Goal: Transaction & Acquisition: Purchase product/service

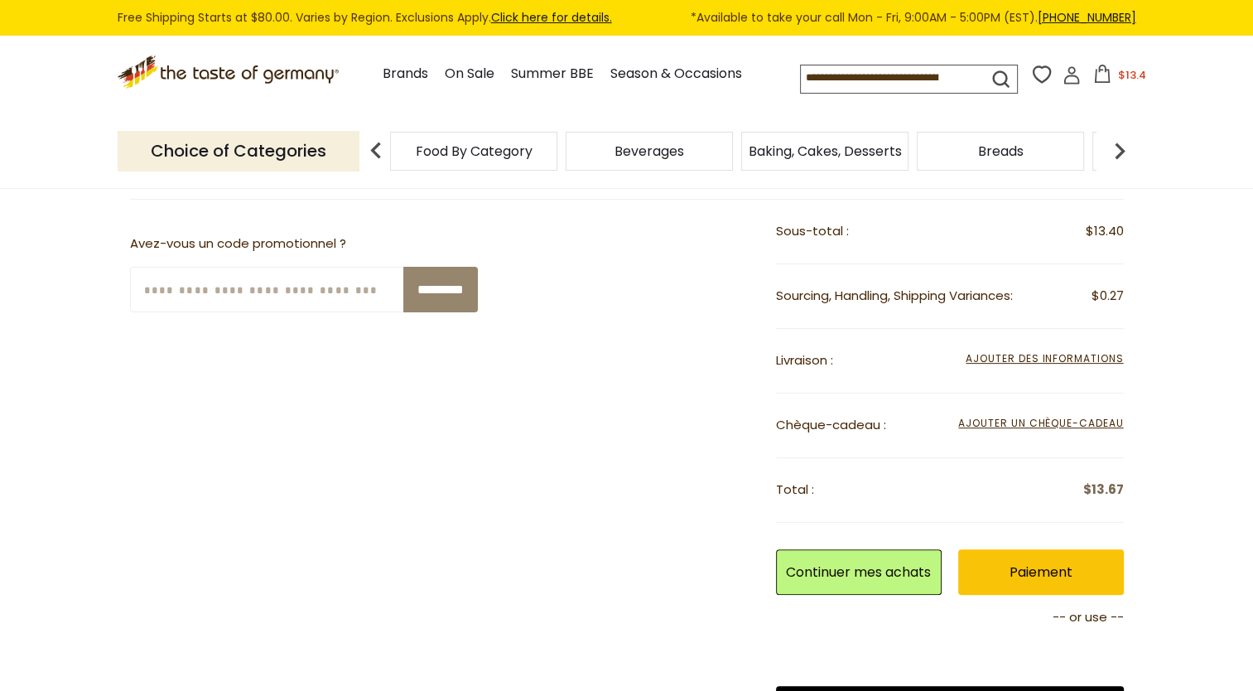
scroll to position [497, 0]
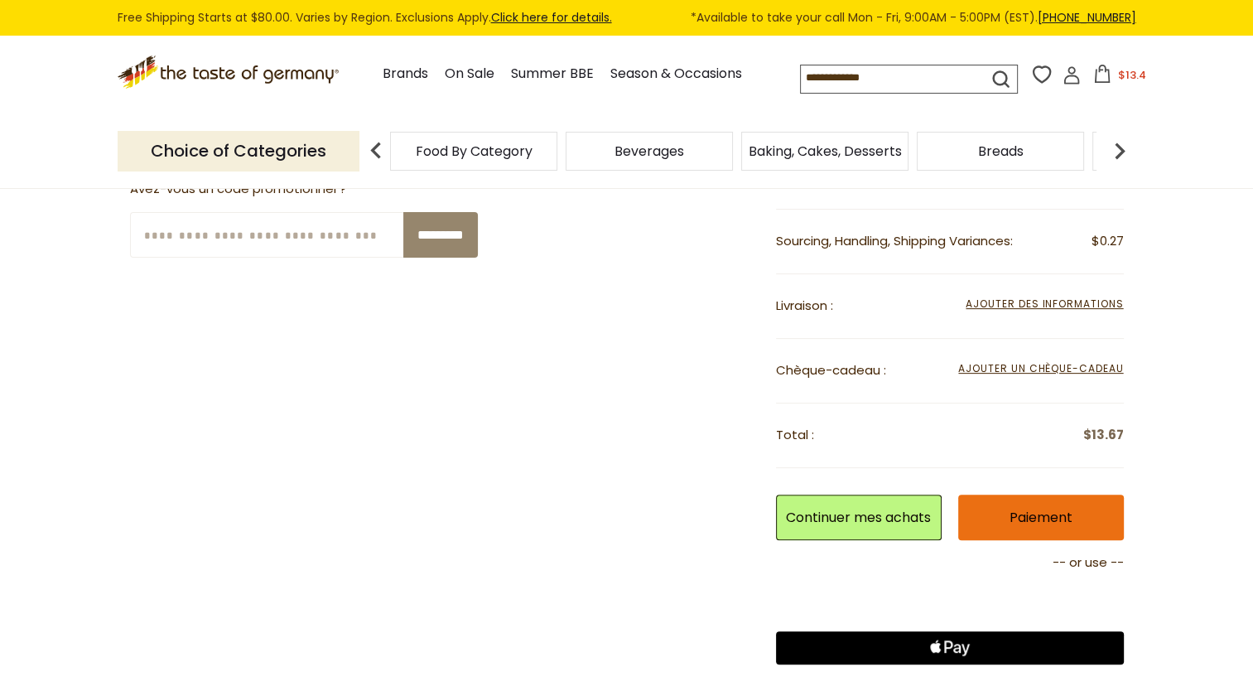
click at [1048, 516] on link "Paiement" at bounding box center [1041, 517] width 166 height 46
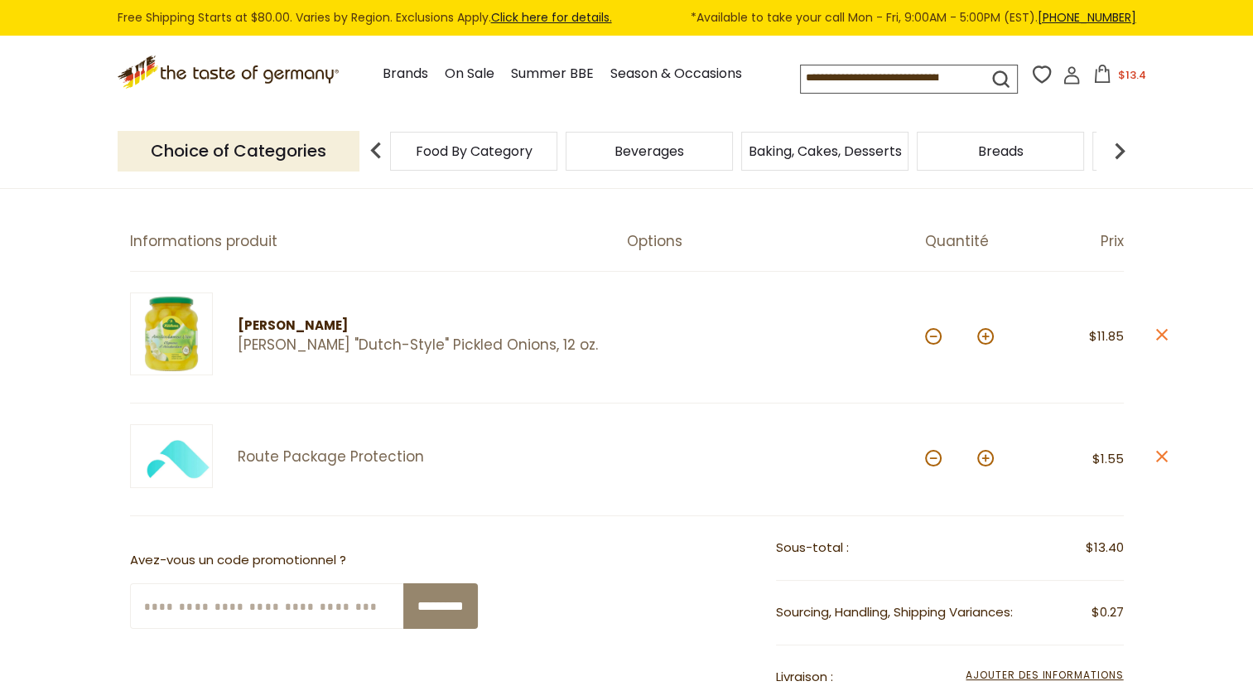
scroll to position [248, 0]
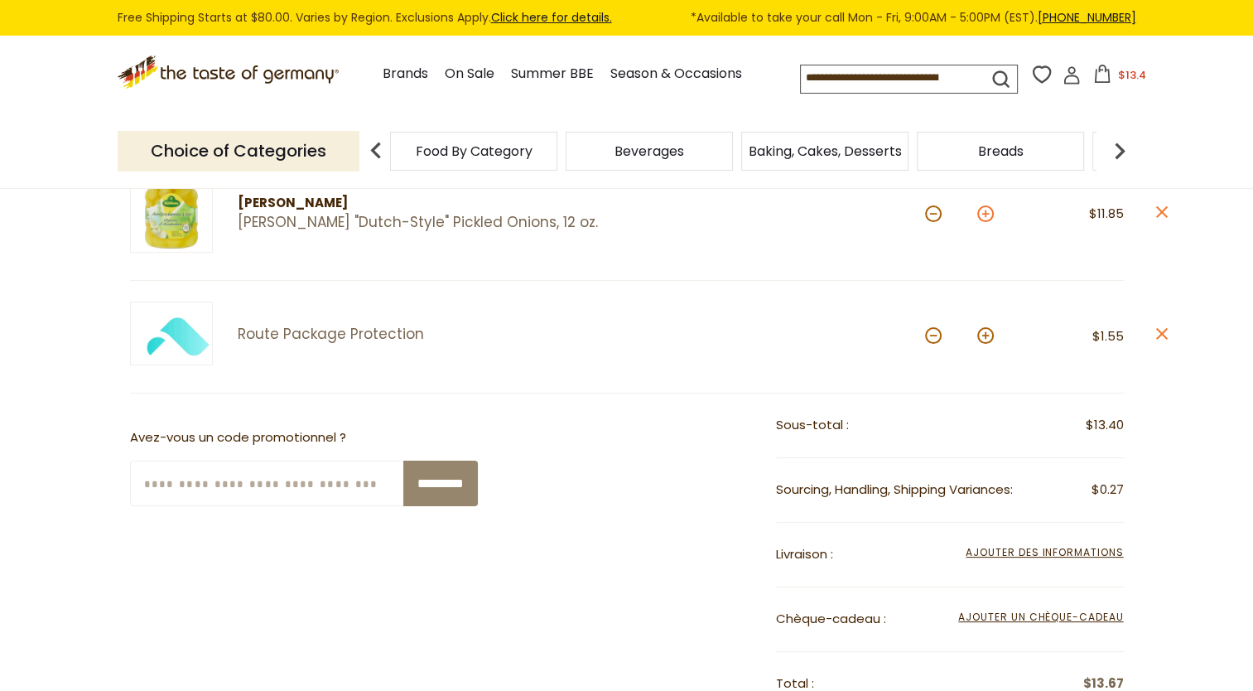
click at [981, 210] on button at bounding box center [985, 213] width 17 height 17
type input "*"
click at [931, 214] on button at bounding box center [933, 213] width 17 height 17
type input "*"
click at [537, 22] on link "Click here for details." at bounding box center [551, 17] width 121 height 17
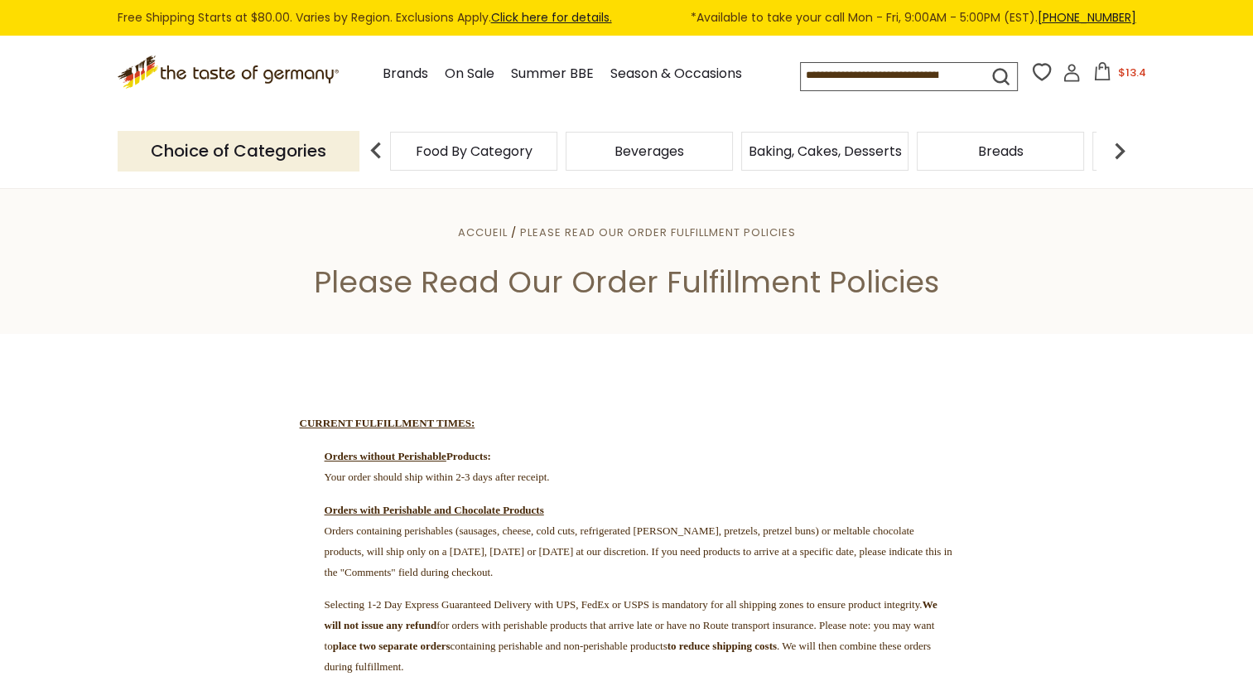
click at [560, 22] on link "Click here for details." at bounding box center [551, 17] width 121 height 17
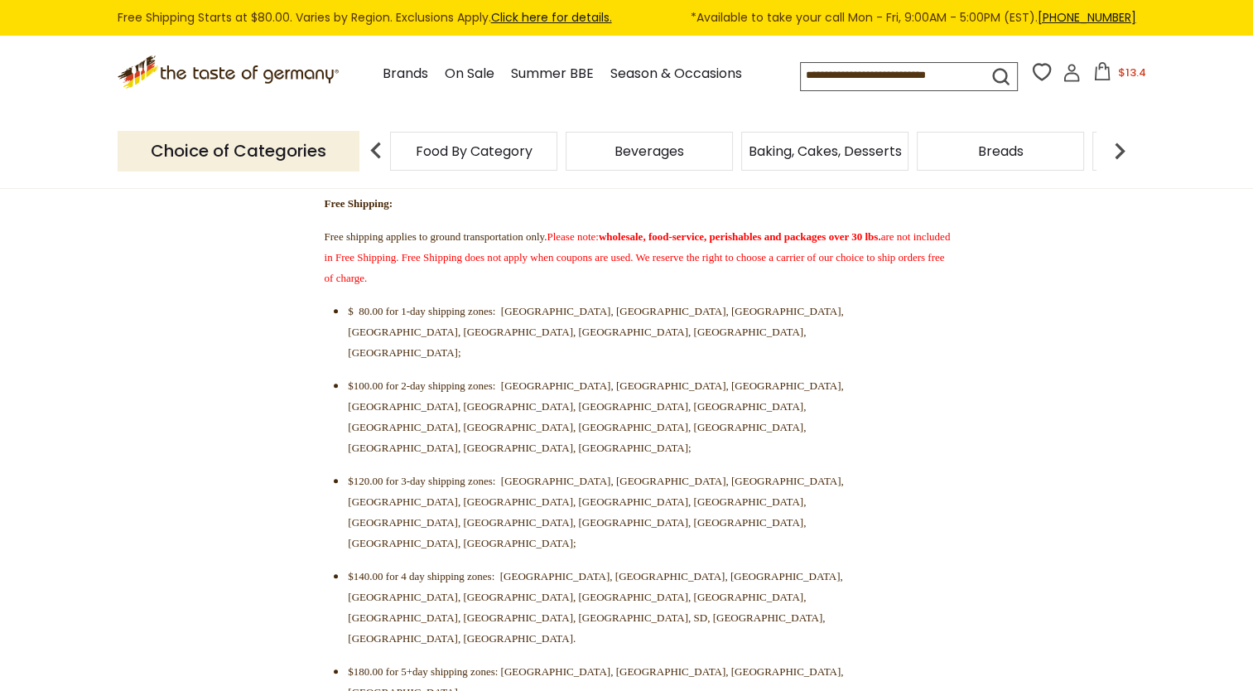
scroll to position [580, 0]
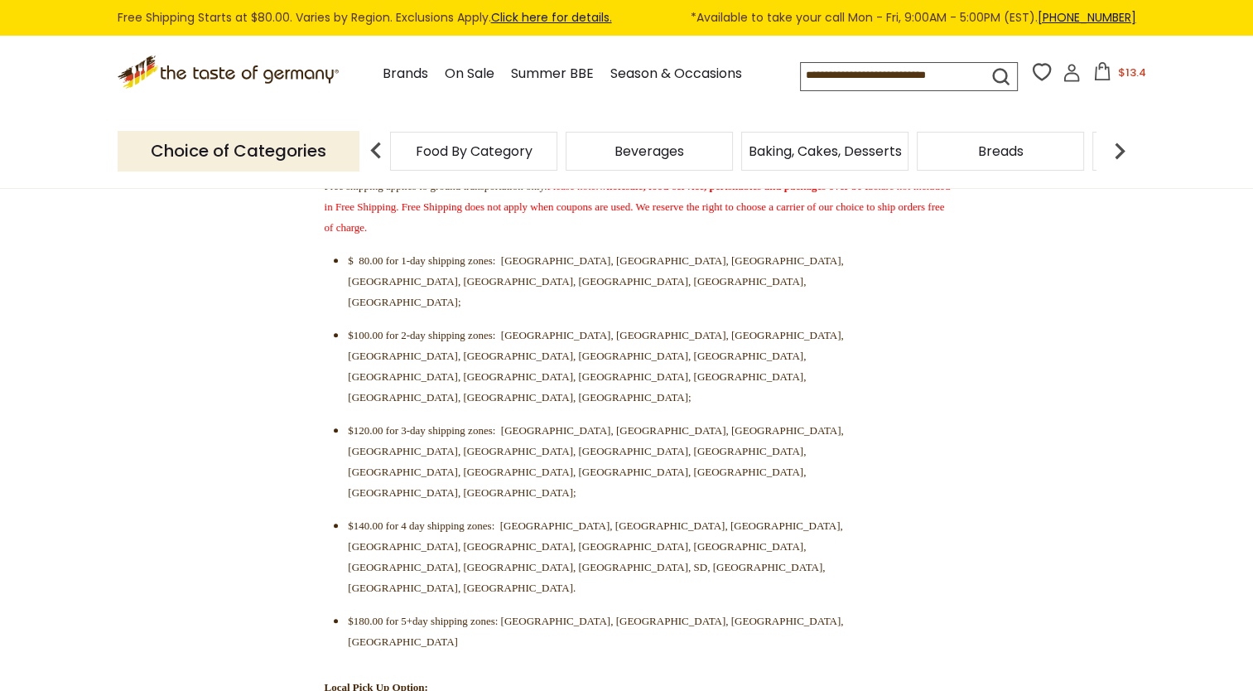
click at [1134, 71] on span "$13.4" at bounding box center [1132, 73] width 28 height 16
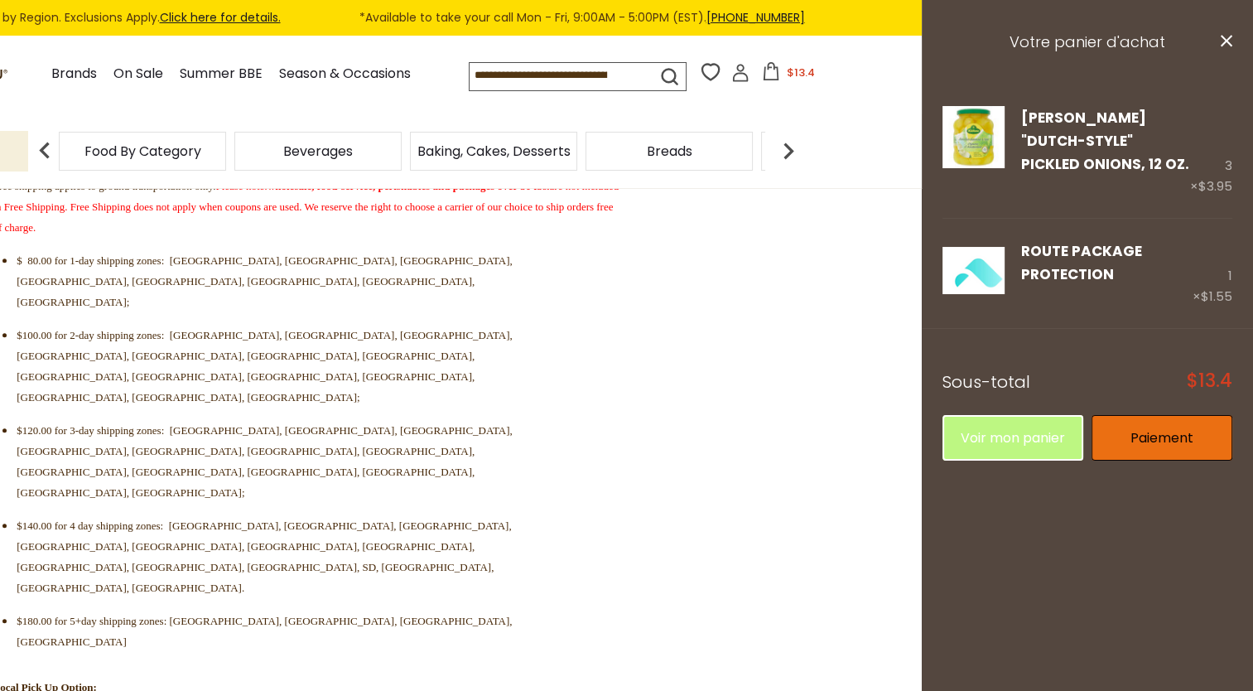
click at [1169, 422] on link "Paiement" at bounding box center [1161, 438] width 141 height 46
